Goal: Task Accomplishment & Management: Manage account settings

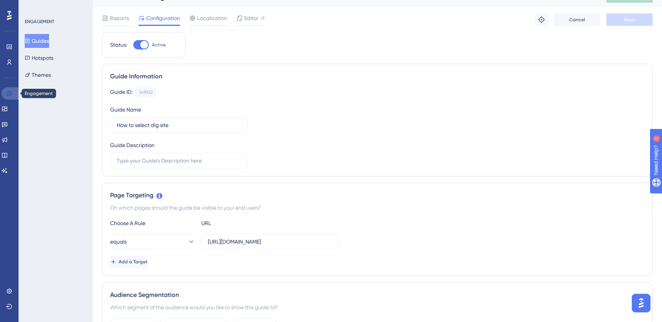
click at [9, 93] on icon at bounding box center [9, 93] width 6 height 6
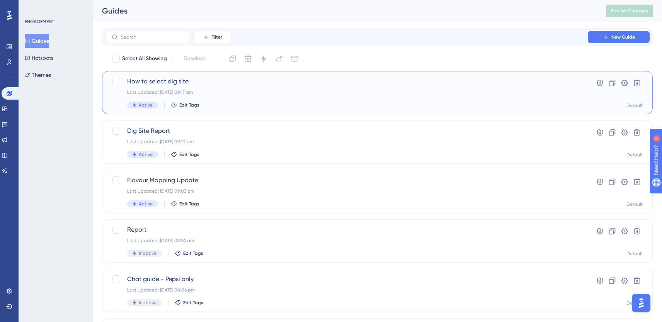
click at [255, 88] on div "How to select dig site Last Updated: [DATE] 09:17 am Active Edit Tags" at bounding box center [346, 93] width 439 height 32
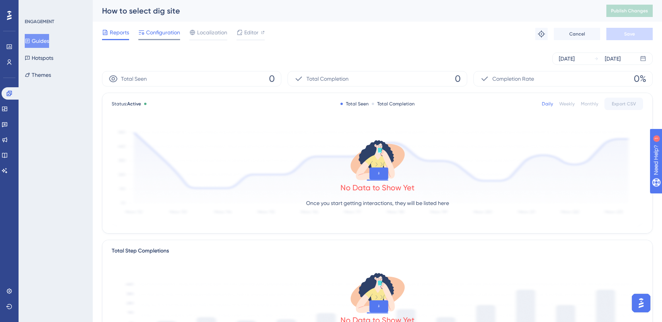
click at [147, 34] on span "Configuration" at bounding box center [163, 32] width 34 height 9
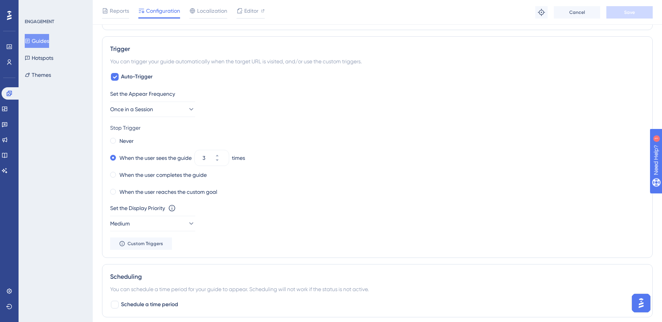
scroll to position [385, 0]
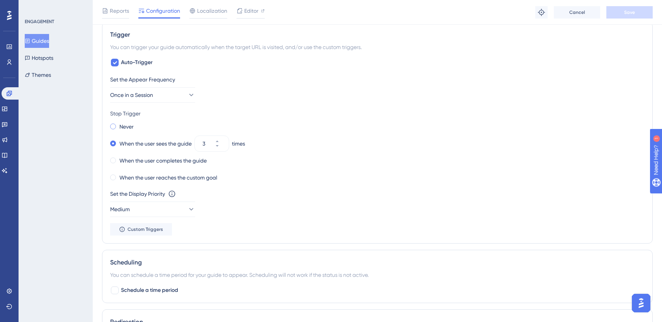
click at [110, 125] on span at bounding box center [113, 127] width 6 height 6
click at [118, 125] on input "radio" at bounding box center [118, 125] width 0 height 0
click at [633, 7] on button "Save" at bounding box center [629, 12] width 46 height 12
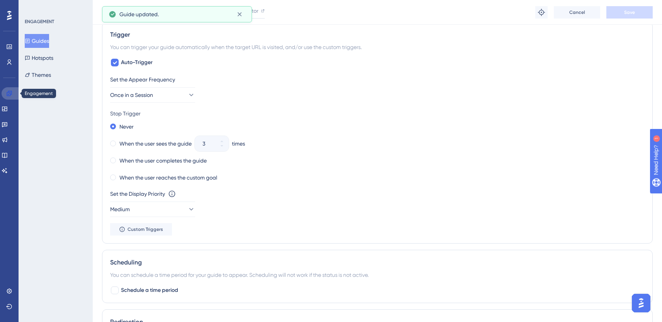
click at [7, 93] on icon at bounding box center [9, 93] width 5 height 5
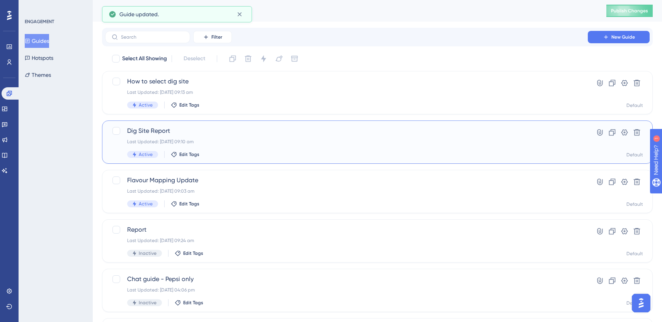
click at [194, 131] on span "Dig Site Report" at bounding box center [346, 130] width 439 height 9
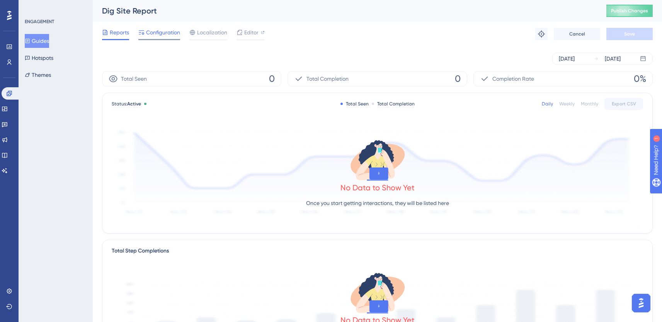
click at [151, 37] on div "Configuration" at bounding box center [159, 34] width 42 height 12
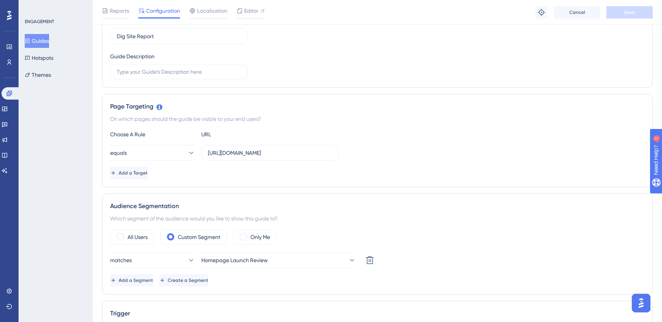
scroll to position [108, 0]
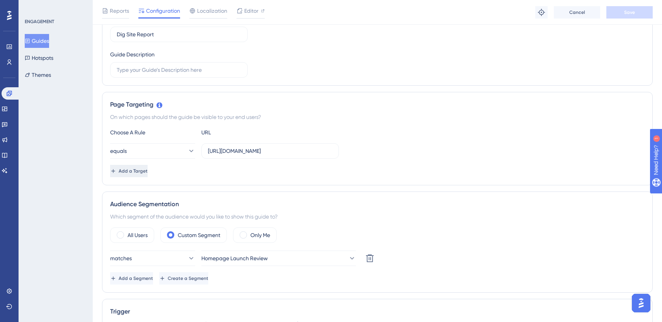
click at [148, 168] on span "Add a Target" at bounding box center [133, 171] width 29 height 6
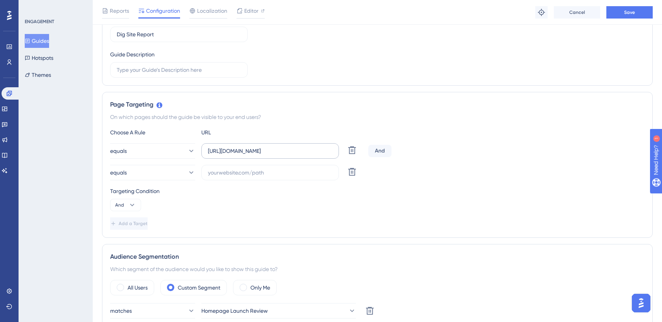
click at [249, 146] on label "[URL][DOMAIN_NAME]" at bounding box center [270, 150] width 138 height 15
click at [249, 147] on input "[URL][DOMAIN_NAME]" at bounding box center [270, 151] width 124 height 9
click at [249, 146] on label "[URL][DOMAIN_NAME]" at bounding box center [270, 150] width 138 height 15
click at [249, 147] on input "[URL][DOMAIN_NAME]" at bounding box center [270, 151] width 124 height 9
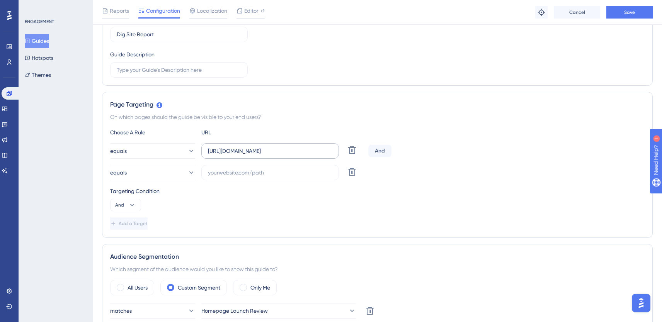
click at [249, 146] on label "[URL][DOMAIN_NAME]" at bounding box center [270, 150] width 138 height 15
click at [249, 147] on input "[URL][DOMAIN_NAME]" at bounding box center [270, 151] width 124 height 9
click at [257, 145] on label "[URL][DOMAIN_NAME]" at bounding box center [270, 150] width 138 height 15
click at [257, 147] on input "[URL][DOMAIN_NAME]" at bounding box center [270, 151] width 124 height 9
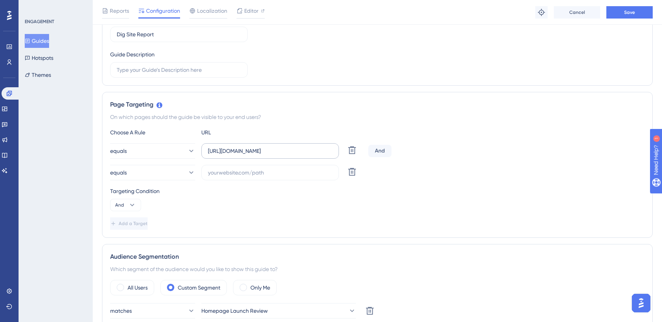
scroll to position [0, 0]
click at [257, 145] on label "[URL][DOMAIN_NAME]" at bounding box center [270, 150] width 138 height 15
click at [257, 147] on input "[URL][DOMAIN_NAME]" at bounding box center [270, 151] width 124 height 9
click at [257, 145] on label "[URL][DOMAIN_NAME]" at bounding box center [270, 150] width 138 height 15
click at [257, 147] on input "[URL][DOMAIN_NAME]" at bounding box center [270, 151] width 124 height 9
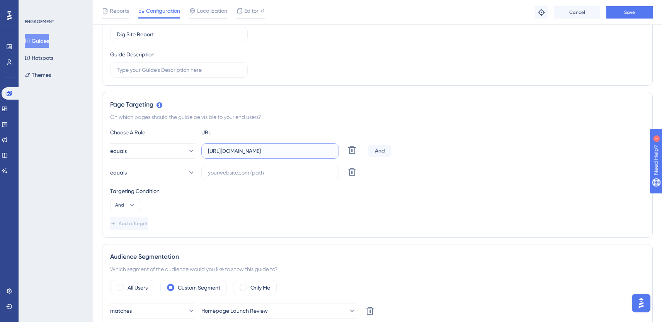
scroll to position [0, 31]
click at [256, 152] on input "[URL][DOMAIN_NAME]" at bounding box center [270, 151] width 124 height 9
click at [245, 175] on input "text" at bounding box center [270, 172] width 124 height 9
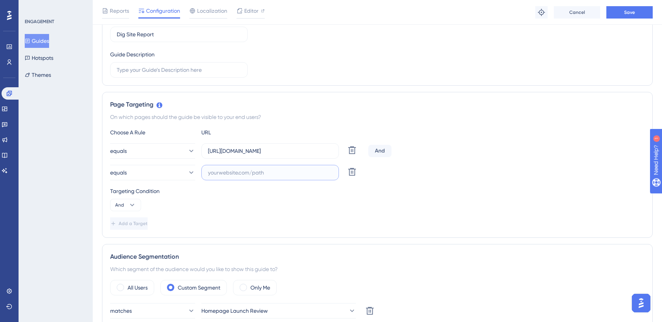
scroll to position [0, 0]
paste input "[URL][DOMAIN_NAME]"
click at [212, 175] on input "[URL][DOMAIN_NAME]" at bounding box center [270, 172] width 124 height 9
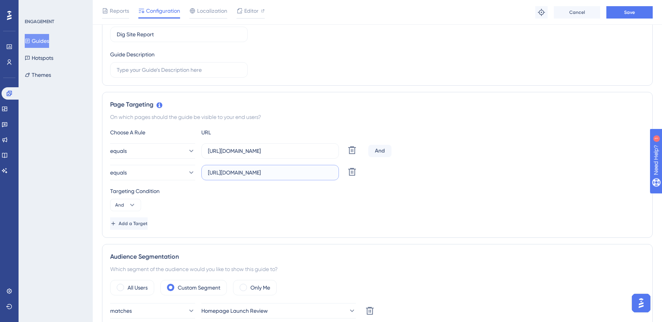
scroll to position [0, 14]
type input "[URL][DOMAIN_NAME]"
click at [249, 196] on div "Targeting Condition And" at bounding box center [377, 199] width 534 height 25
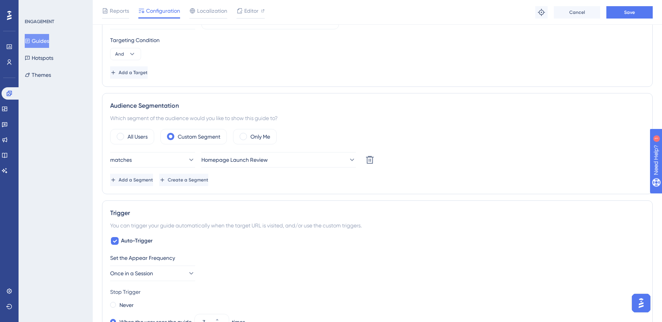
scroll to position [260, 0]
click at [111, 303] on span at bounding box center [113, 304] width 6 height 6
click at [118, 302] on input "radio" at bounding box center [118, 302] width 0 height 0
click at [633, 12] on span "Save" at bounding box center [629, 12] width 11 height 6
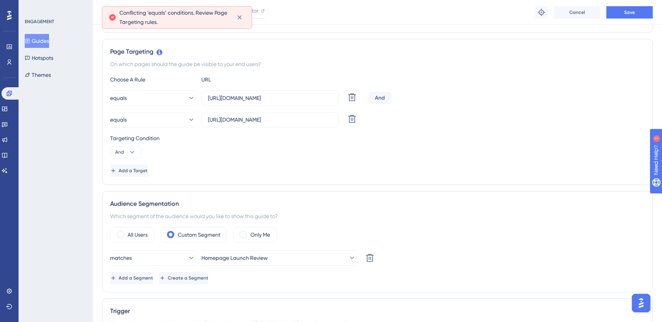
scroll to position [140, 0]
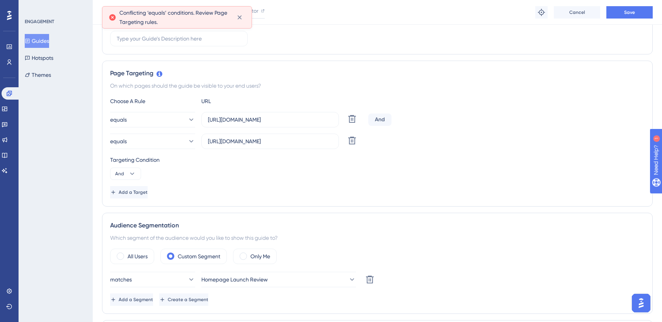
click at [396, 114] on div "equals [URL][DOMAIN_NAME] Delete And" at bounding box center [377, 119] width 534 height 15
click at [124, 170] on button "And" at bounding box center [125, 174] width 31 height 12
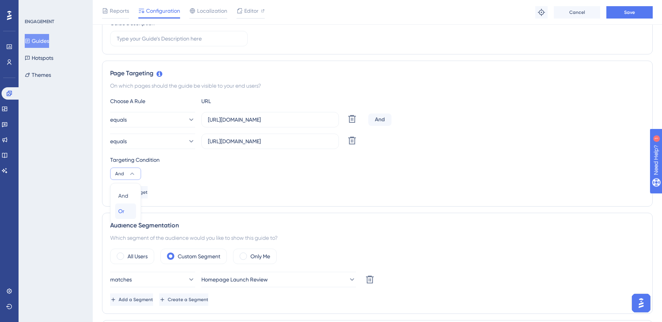
click at [124, 213] on div "Or Or" at bounding box center [125, 211] width 15 height 15
click at [623, 17] on button "Save" at bounding box center [629, 12] width 46 height 12
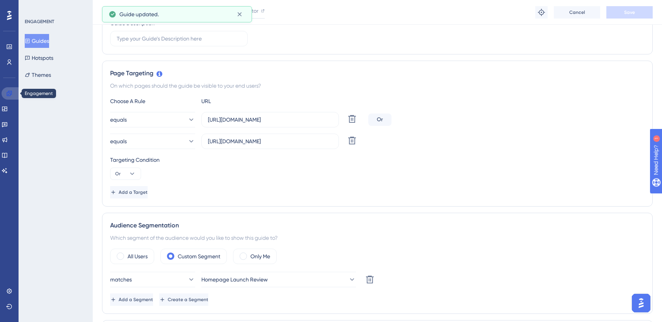
click at [9, 94] on icon at bounding box center [9, 93] width 6 height 6
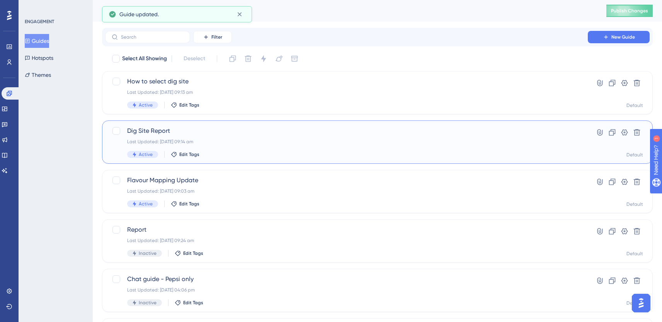
click at [155, 128] on span "Dig Site Report" at bounding box center [346, 130] width 439 height 9
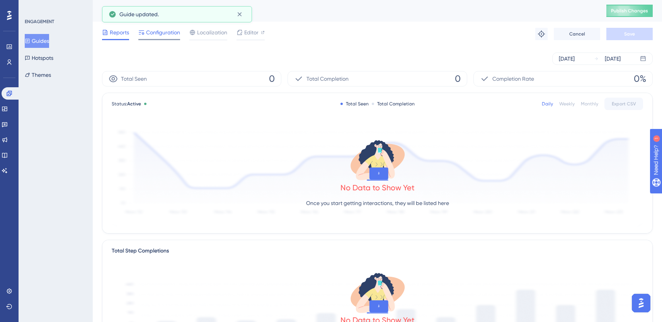
click at [163, 37] on div "Configuration" at bounding box center [159, 34] width 42 height 12
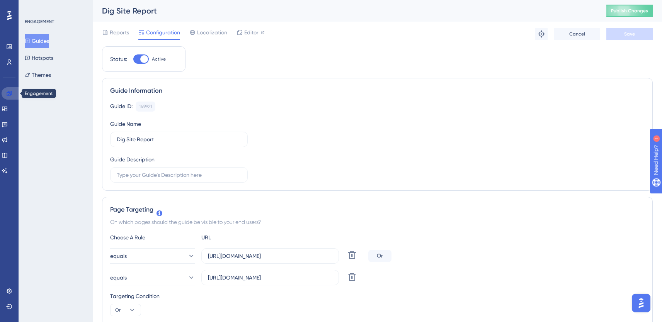
click at [11, 92] on icon at bounding box center [9, 93] width 6 height 6
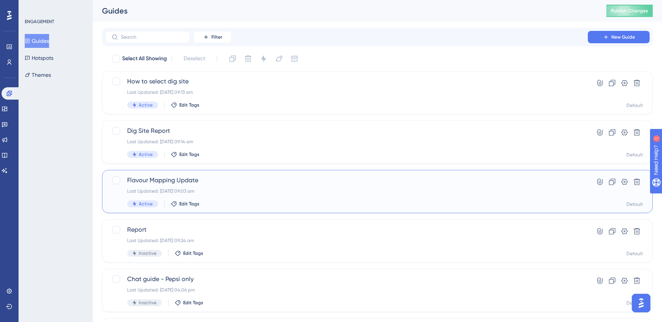
click at [207, 189] on div "Last Updated: [DATE] 09:03 am" at bounding box center [346, 191] width 439 height 6
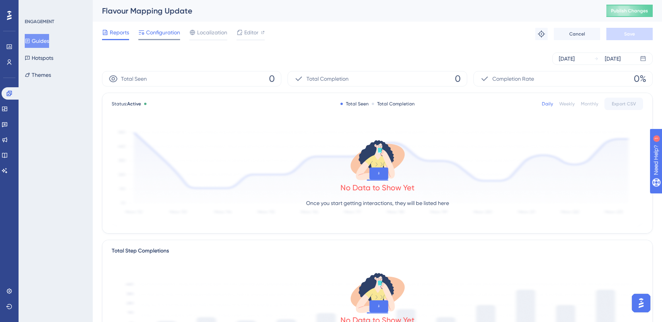
click at [162, 33] on span "Configuration" at bounding box center [163, 32] width 34 height 9
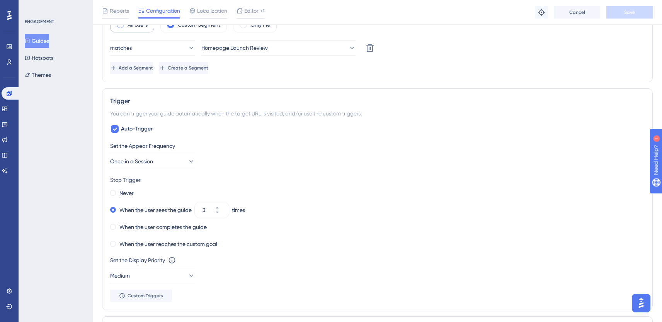
scroll to position [327, 0]
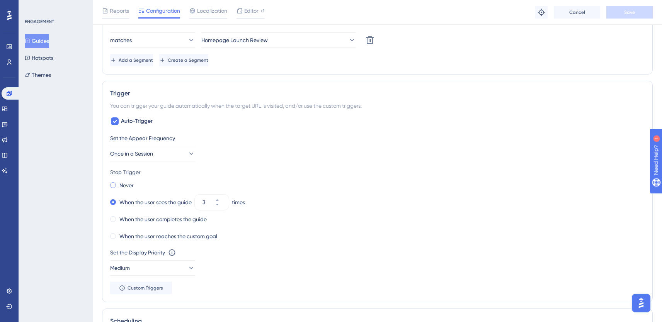
click at [111, 187] on span at bounding box center [113, 185] width 6 height 6
click at [118, 184] on input "radio" at bounding box center [118, 184] width 0 height 0
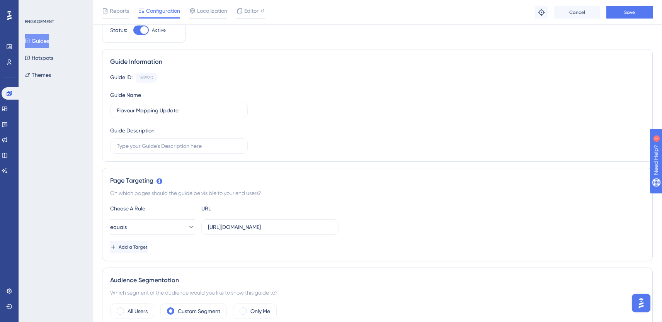
scroll to position [31, 2]
click at [131, 252] on button "Add a Target" at bounding box center [129, 249] width 39 height 12
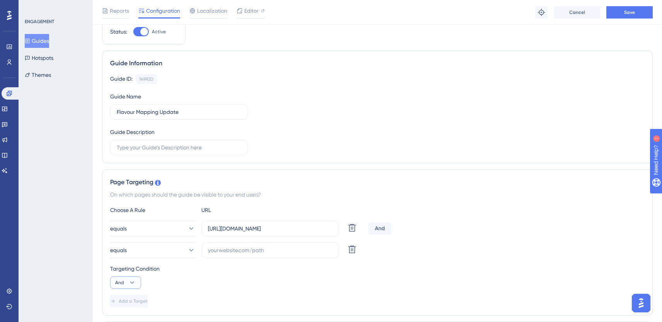
click at [124, 282] on button "And" at bounding box center [125, 283] width 31 height 12
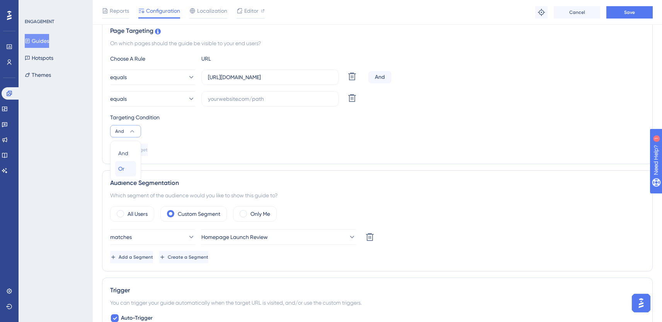
click at [120, 165] on span "Or" at bounding box center [121, 168] width 6 height 9
click at [249, 76] on input "[URL][DOMAIN_NAME]" at bounding box center [270, 77] width 124 height 9
click at [242, 93] on label at bounding box center [270, 98] width 138 height 15
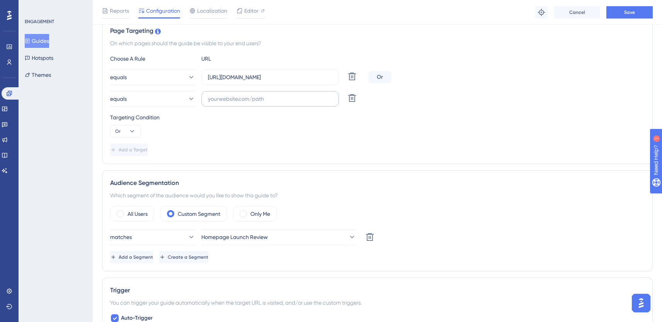
click at [242, 95] on input "text" at bounding box center [270, 99] width 124 height 9
paste input "[URL][DOMAIN_NAME]"
click at [233, 97] on input "[URL][DOMAIN_NAME]" at bounding box center [270, 99] width 124 height 9
type input "[URL][DOMAIN_NAME]"
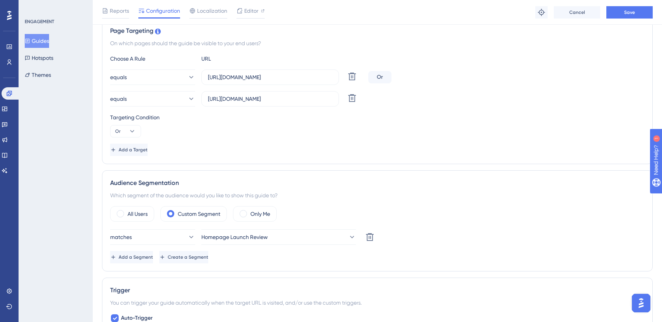
click at [289, 155] on div "Add a Target" at bounding box center [377, 150] width 534 height 12
click at [643, 14] on button "Save" at bounding box center [629, 12] width 46 height 12
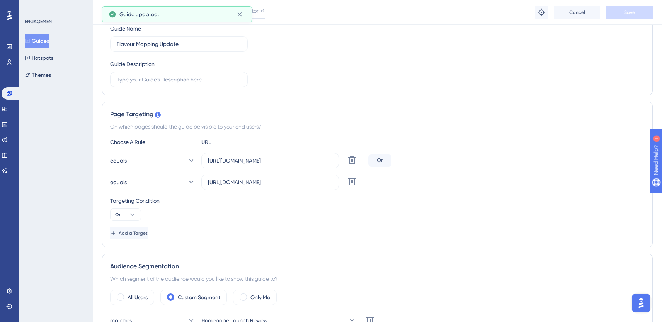
scroll to position [0, 2]
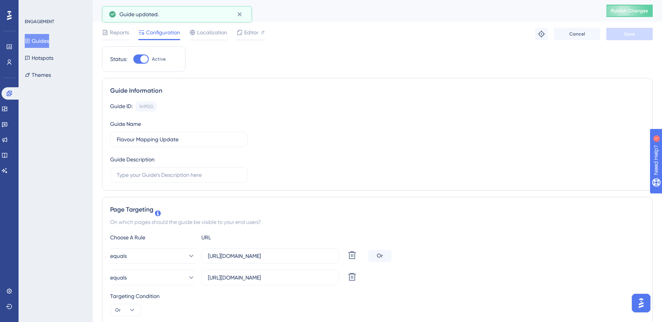
click at [646, 4] on div "Flavour Mapping Update Publish Changes" at bounding box center [377, 11] width 569 height 22
click at [633, 12] on span "Publish Changes" at bounding box center [629, 11] width 37 height 6
